Goal: Task Accomplishment & Management: Use online tool/utility

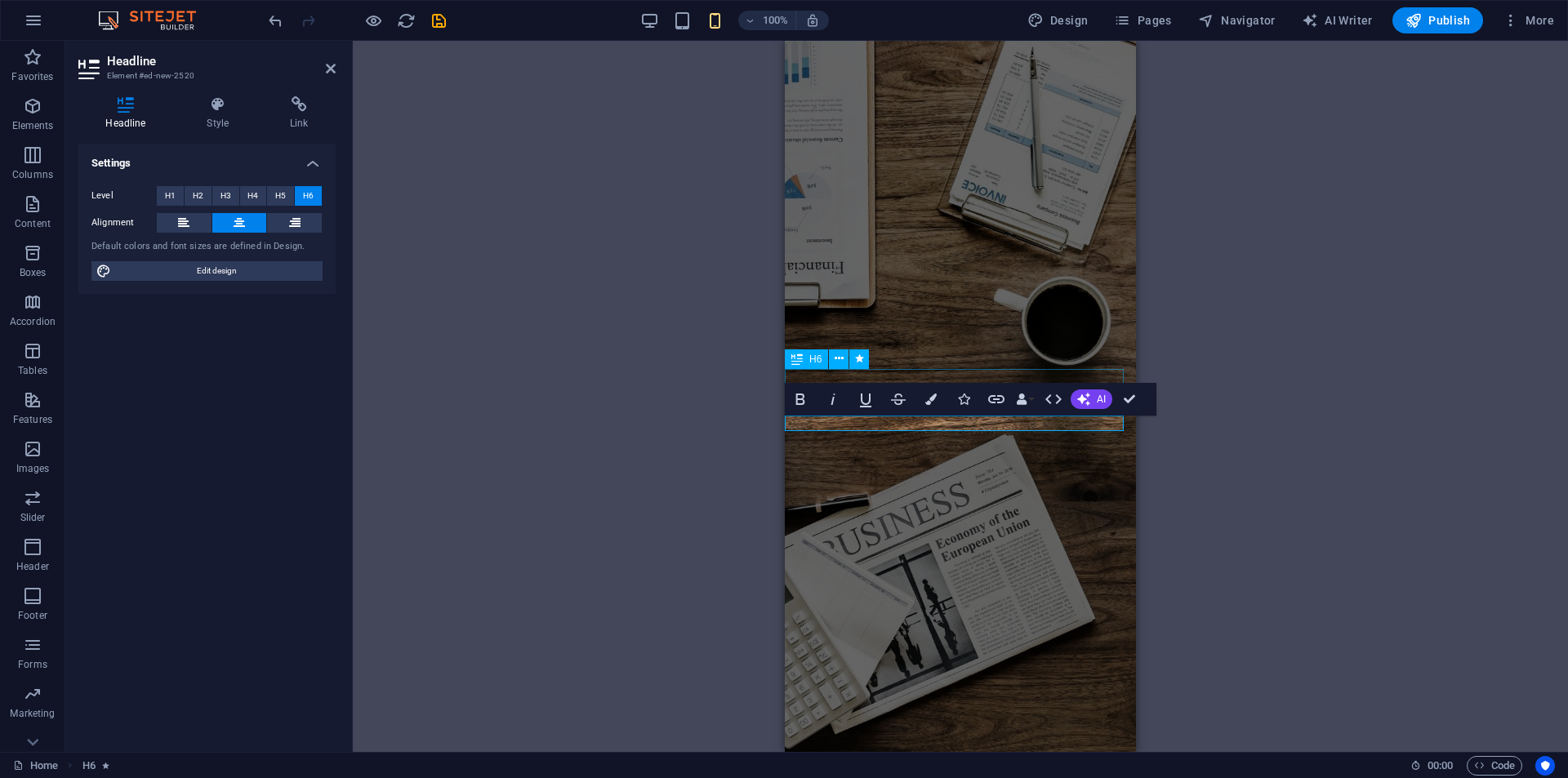
scroll to position [7511, 0]
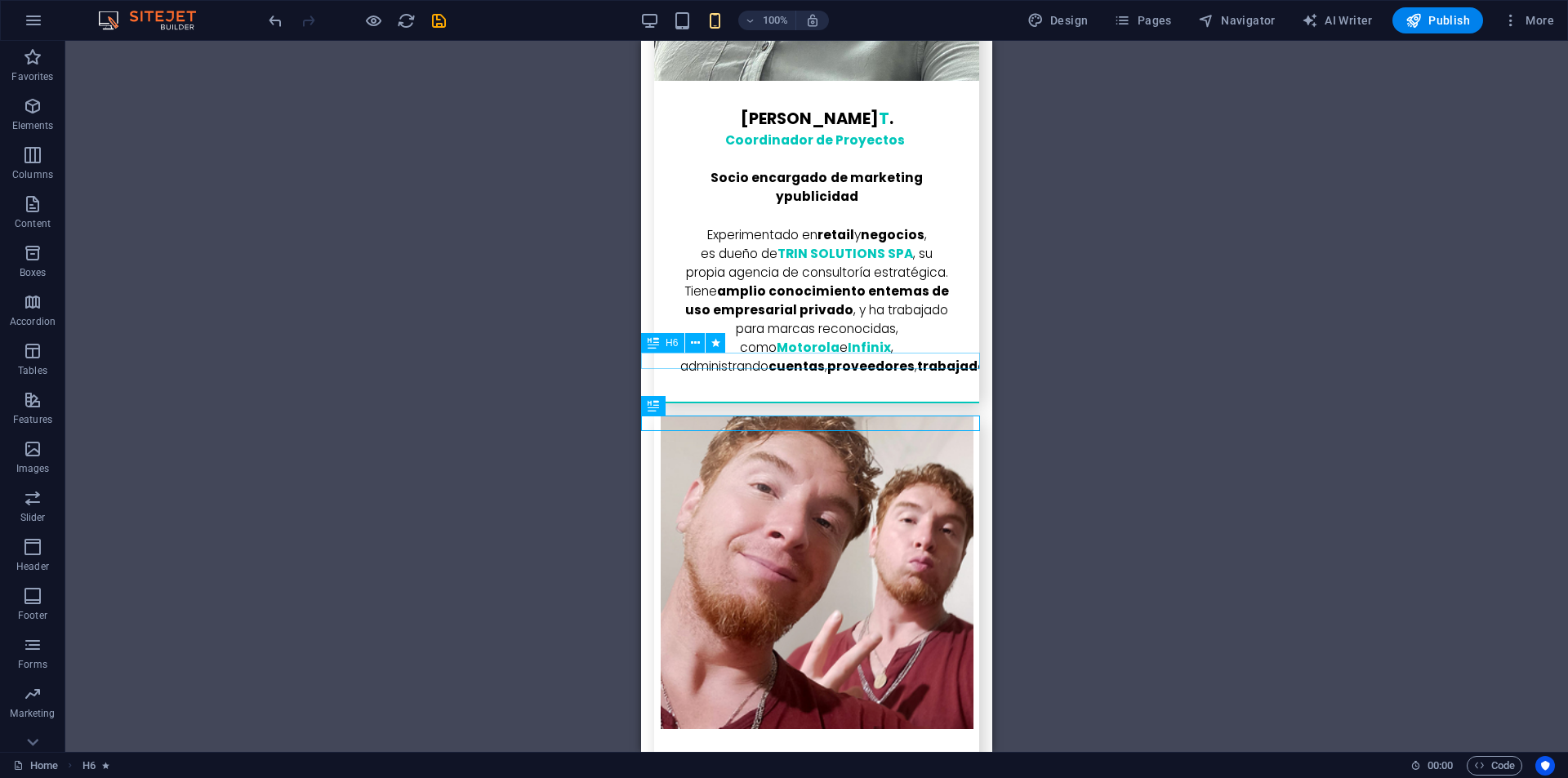
drag, startPoint x: 926, startPoint y: 364, endPoint x: 912, endPoint y: 364, distance: 14.0
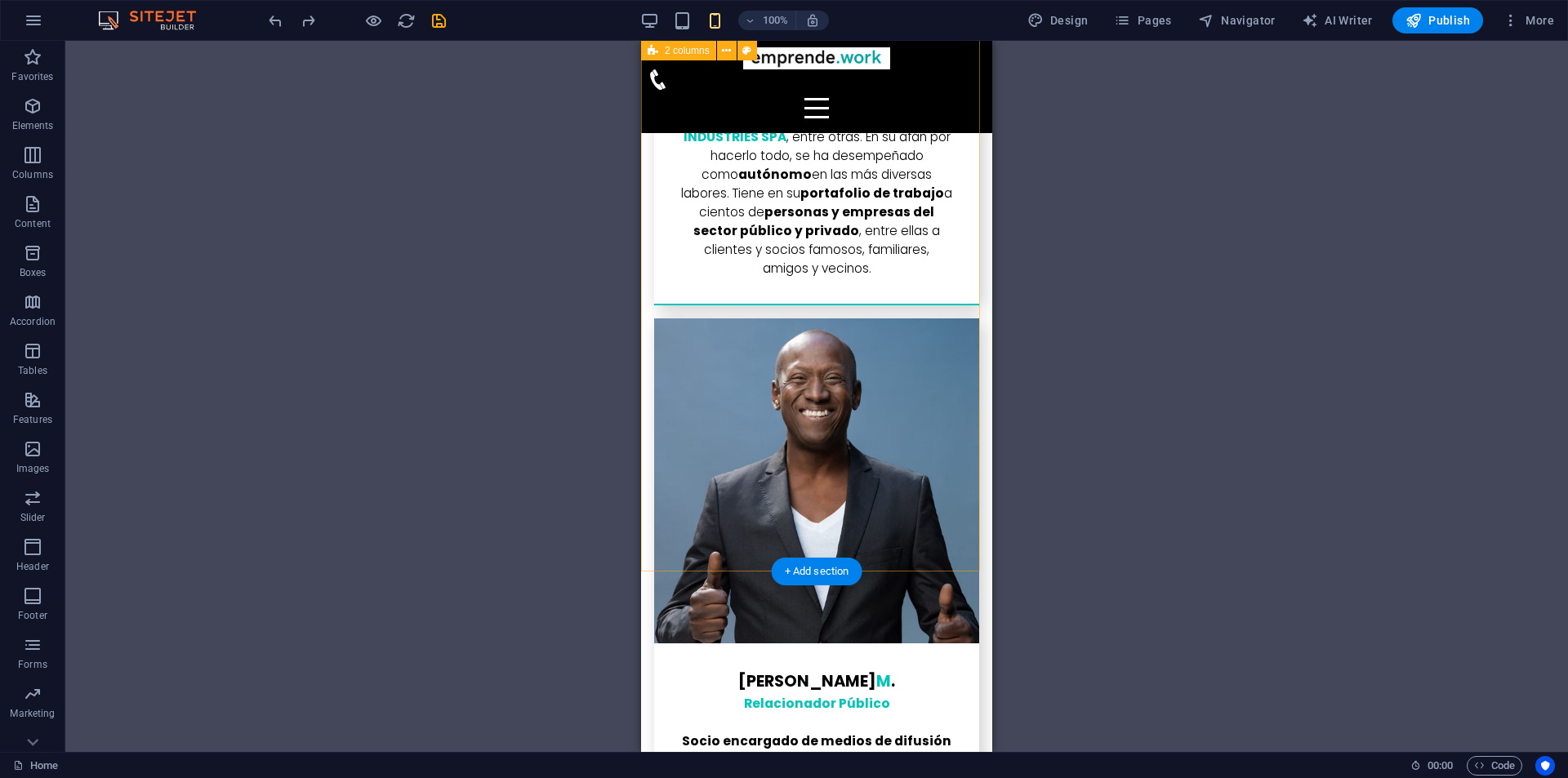
scroll to position [8218, 0]
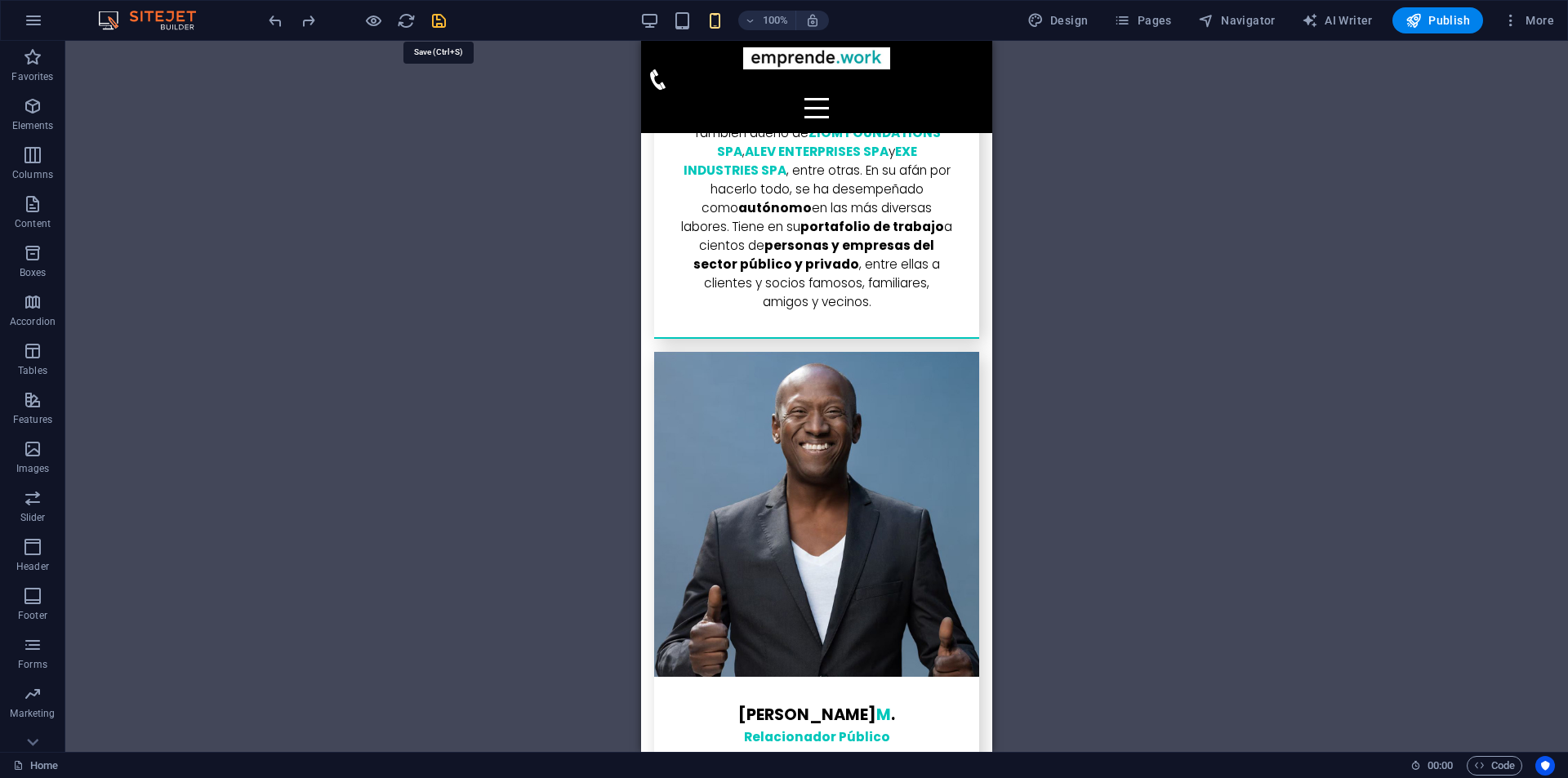
click at [436, 16] on icon "save" at bounding box center [439, 21] width 19 height 19
checkbox input "false"
click at [1437, 23] on span "Publish" at bounding box center [1437, 20] width 64 height 16
